Goal: Ask a question

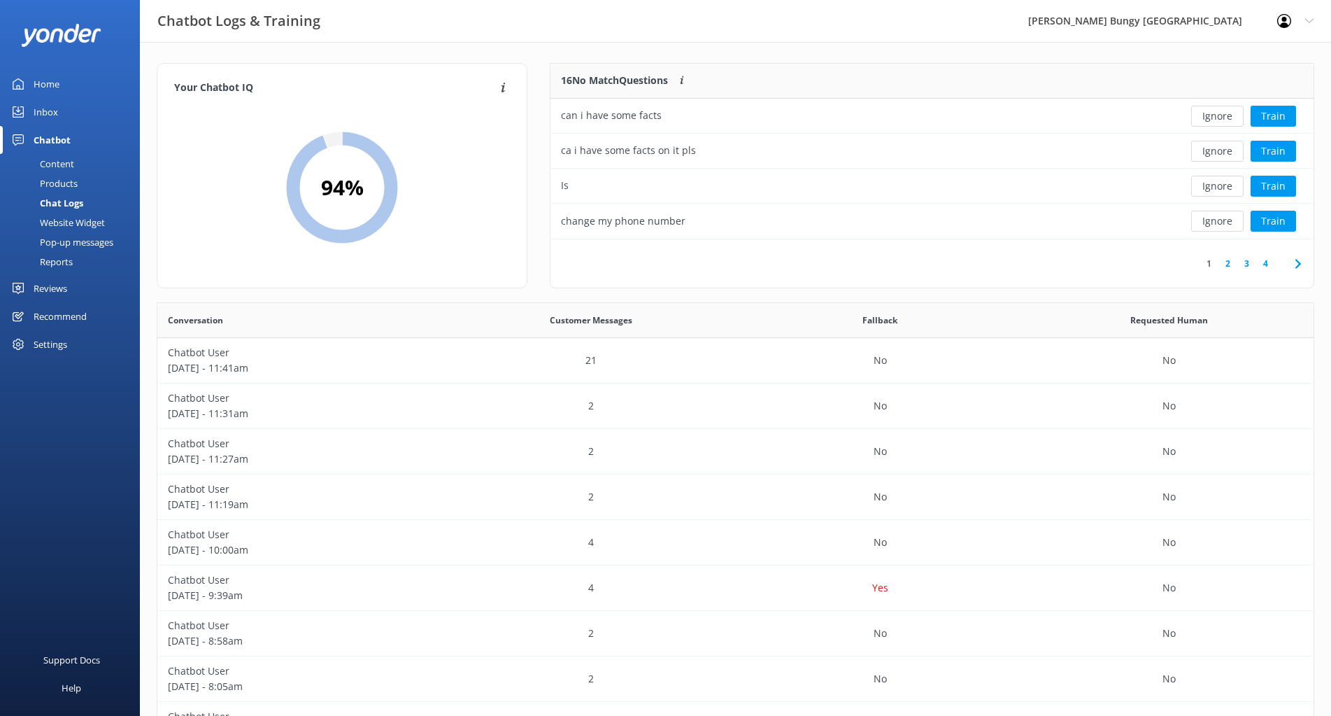
scroll to position [480, 1146]
click at [901, 108] on div "can i have some facts" at bounding box center [854, 116] width 608 height 35
click at [1215, 117] on button "Ignore" at bounding box center [1217, 116] width 52 height 21
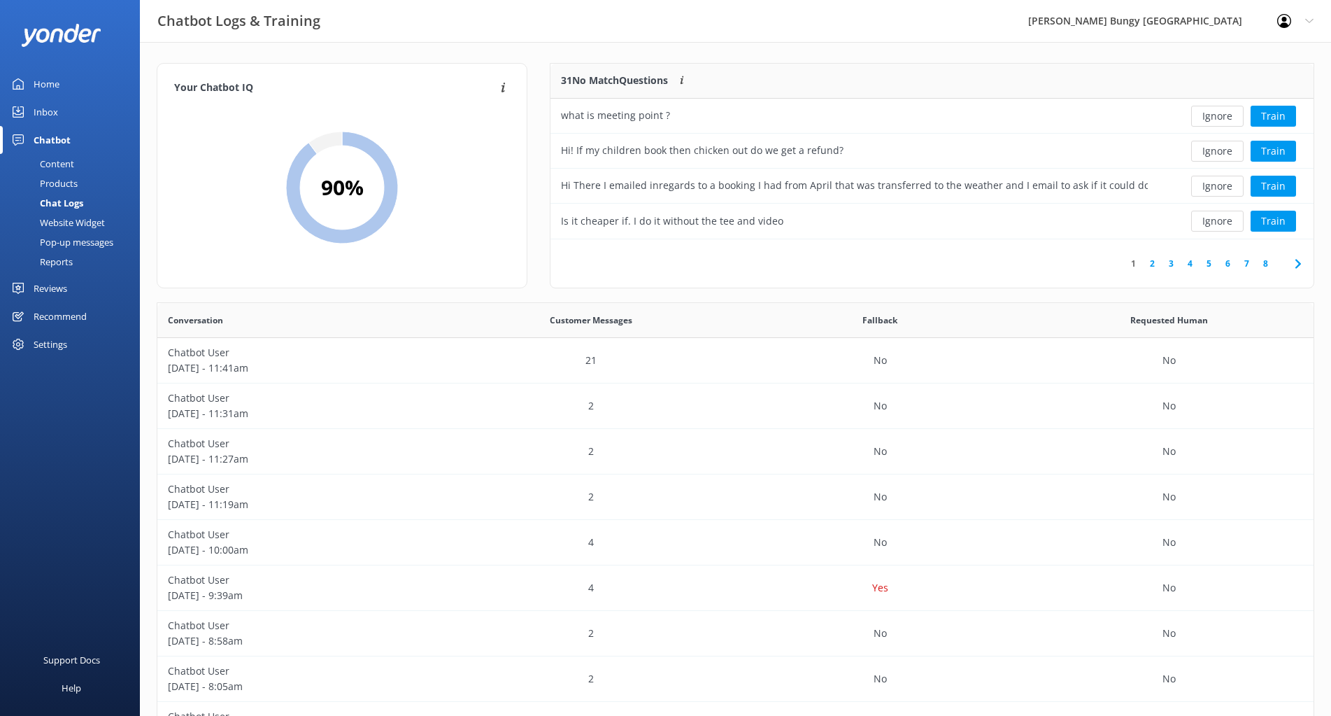
click at [1210, 120] on button "Ignore" at bounding box center [1217, 116] width 52 height 21
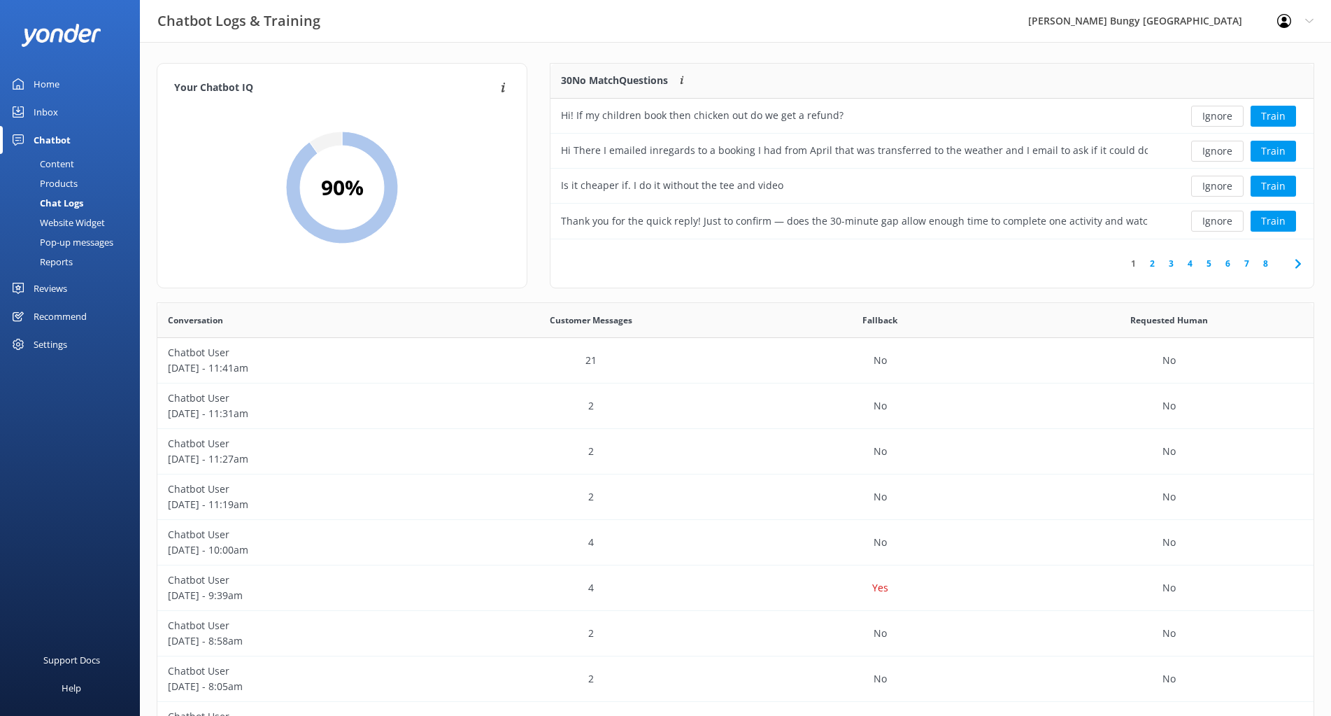
click at [1210, 120] on button "Ignore" at bounding box center [1217, 116] width 52 height 21
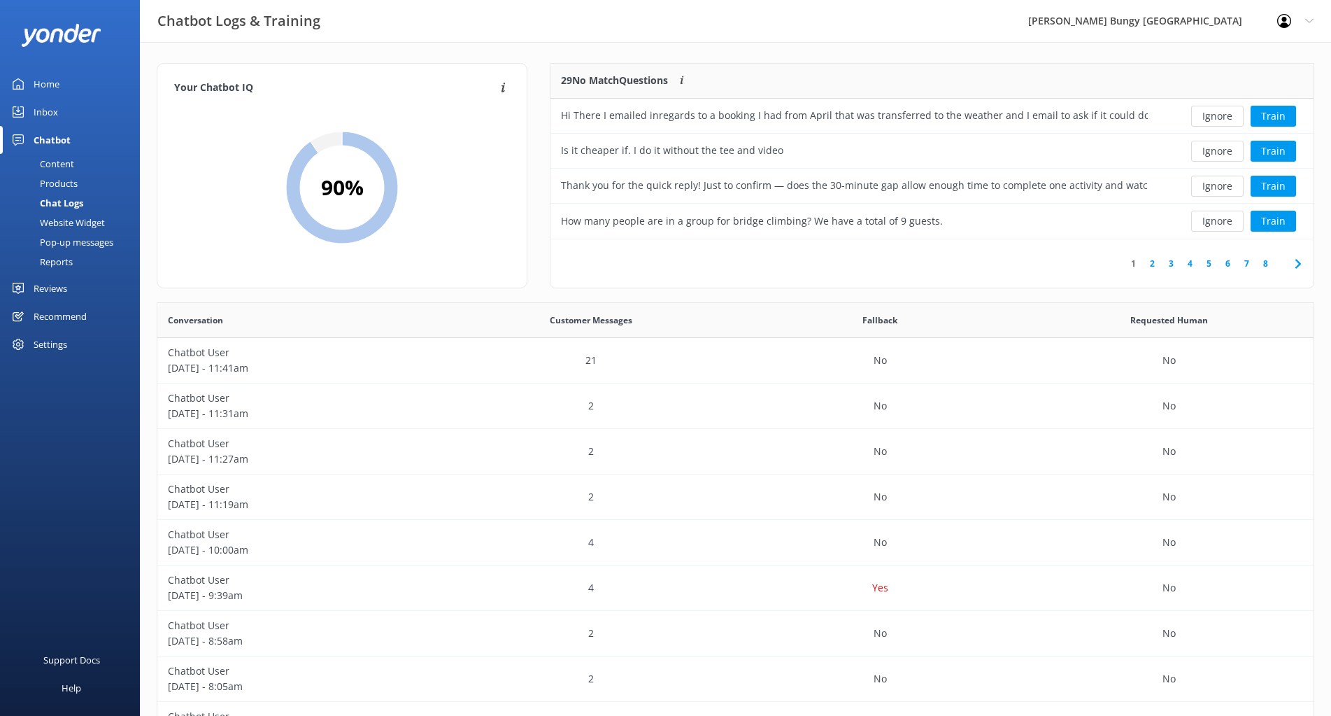
click at [1210, 120] on button "Ignore" at bounding box center [1217, 116] width 52 height 21
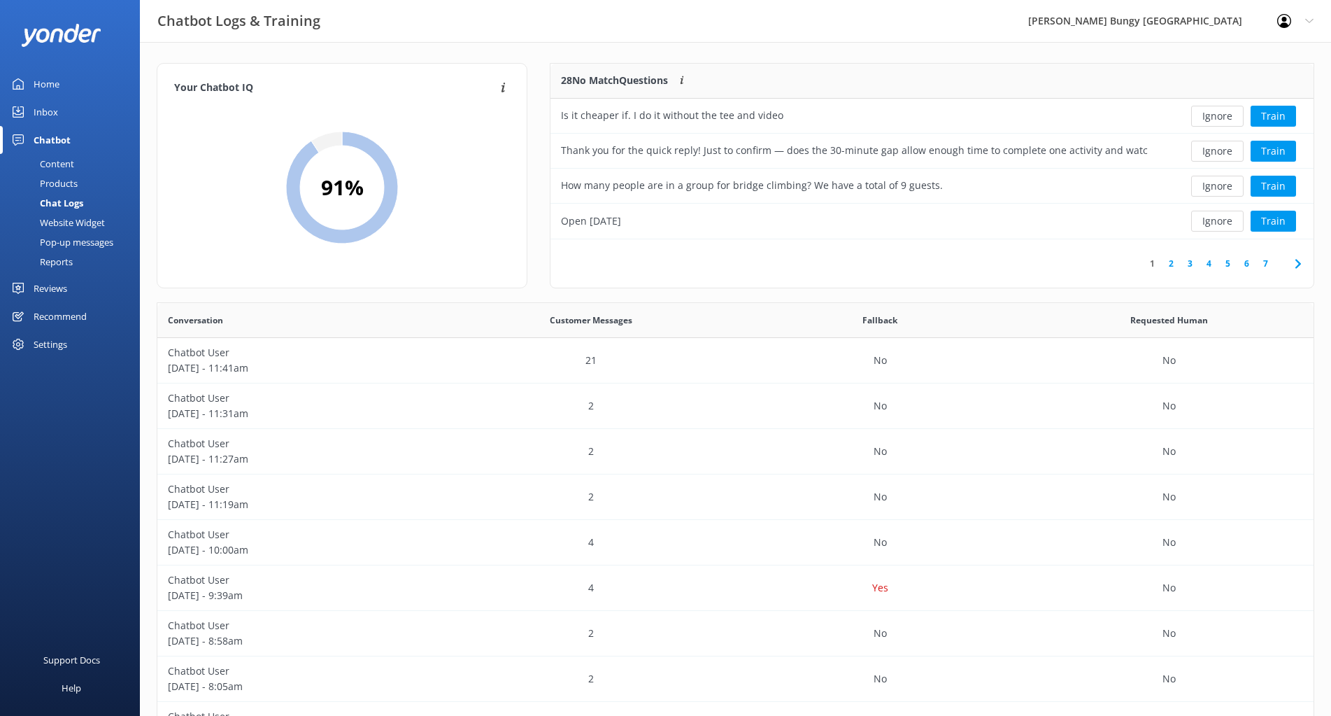
click at [1210, 120] on button "Ignore" at bounding box center [1217, 116] width 52 height 21
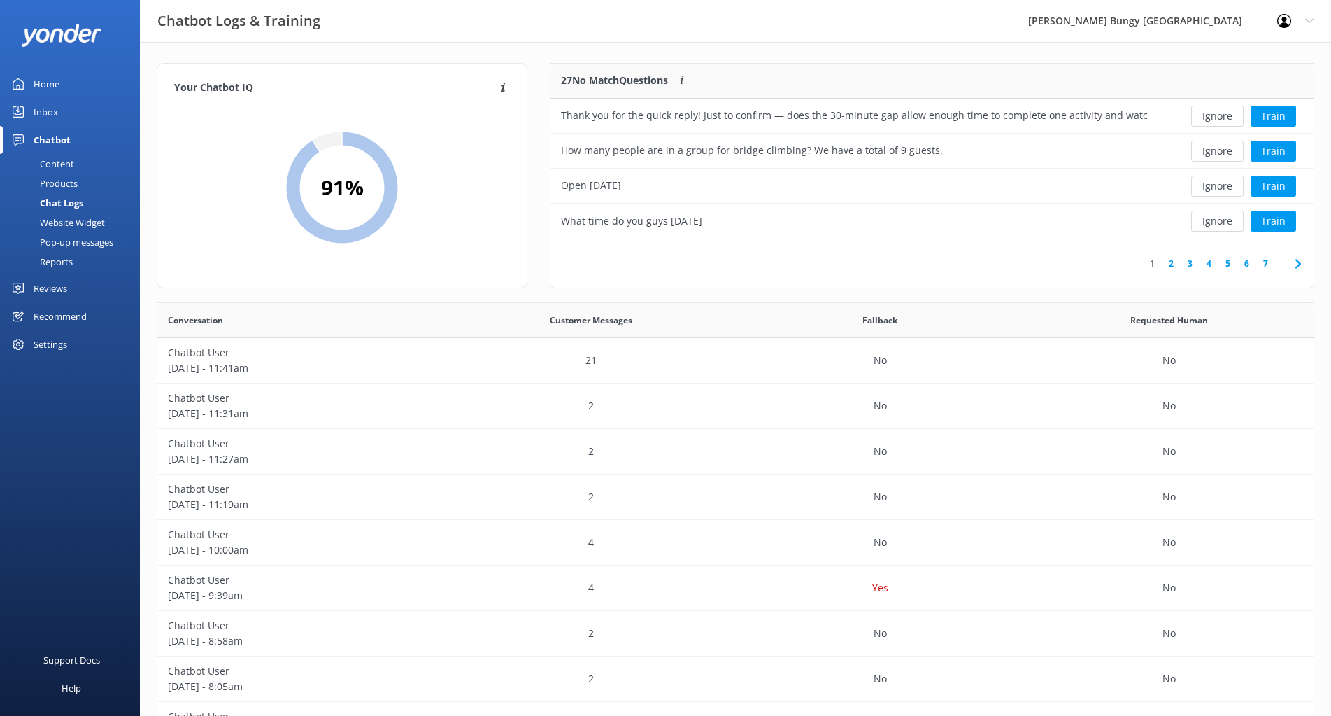
click at [1210, 120] on button "Ignore" at bounding box center [1217, 116] width 52 height 21
